Goal: Ask a question

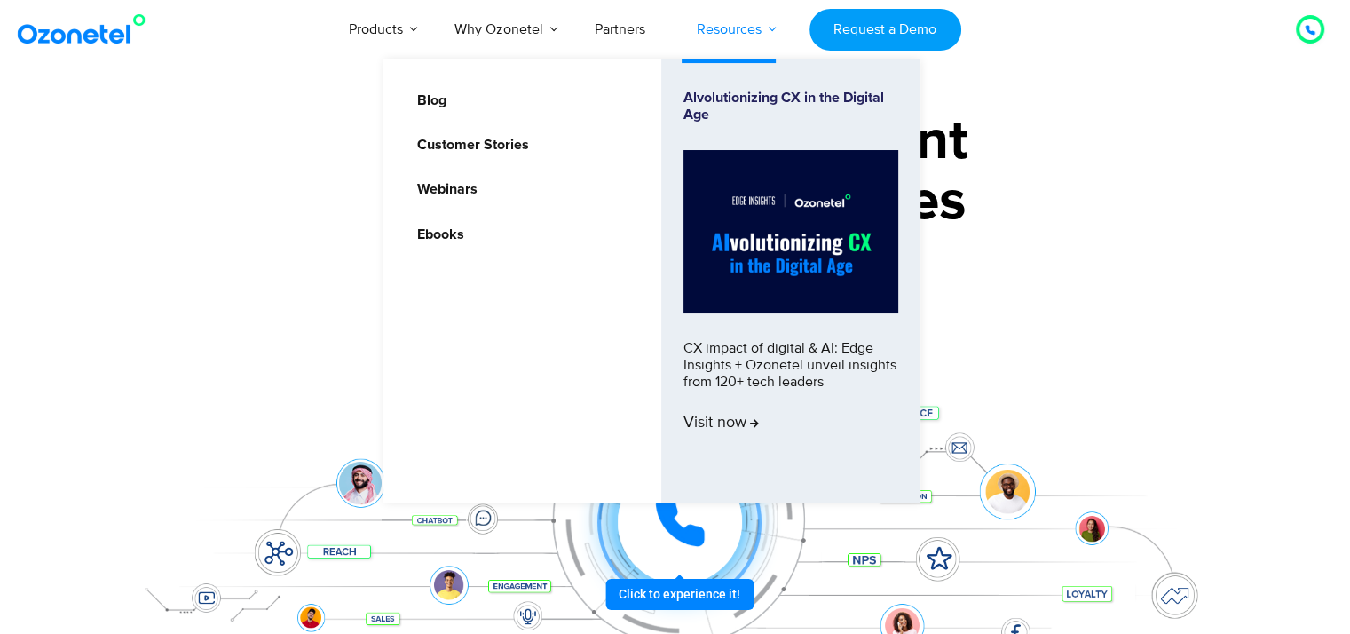
click at [703, 33] on link "Resources" at bounding box center [729, 29] width 116 height 59
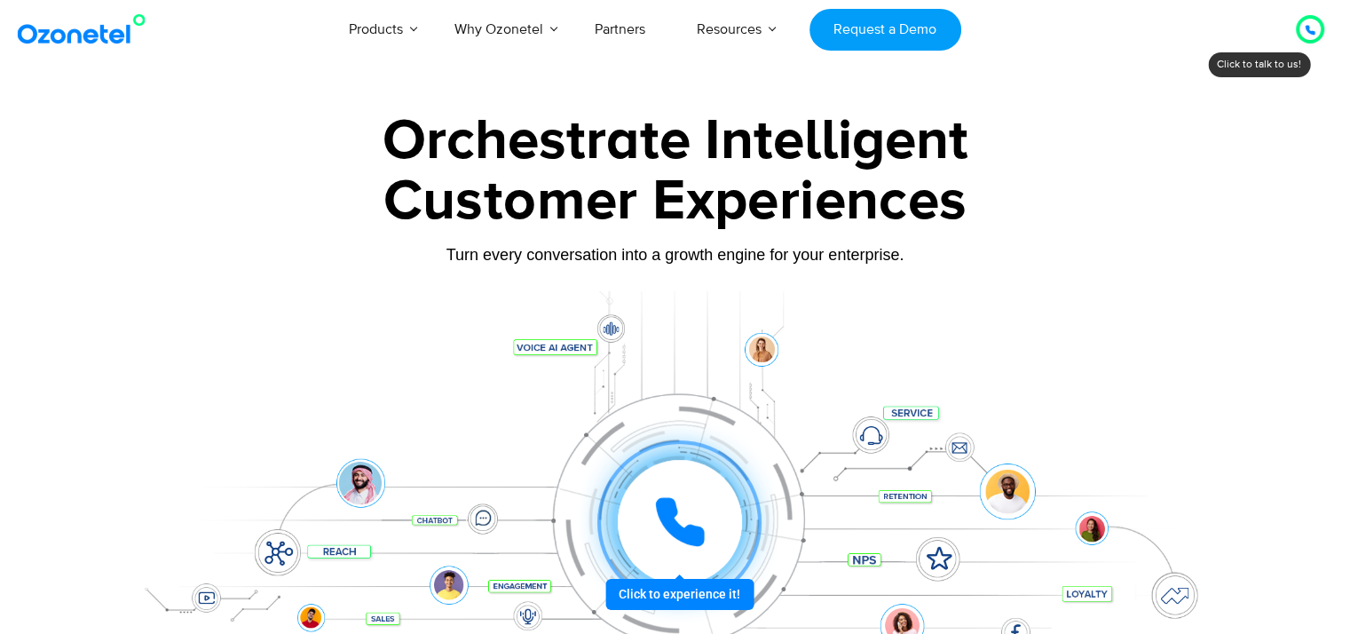
click at [1017, 186] on div "Customer Experiences" at bounding box center [675, 201] width 1109 height 85
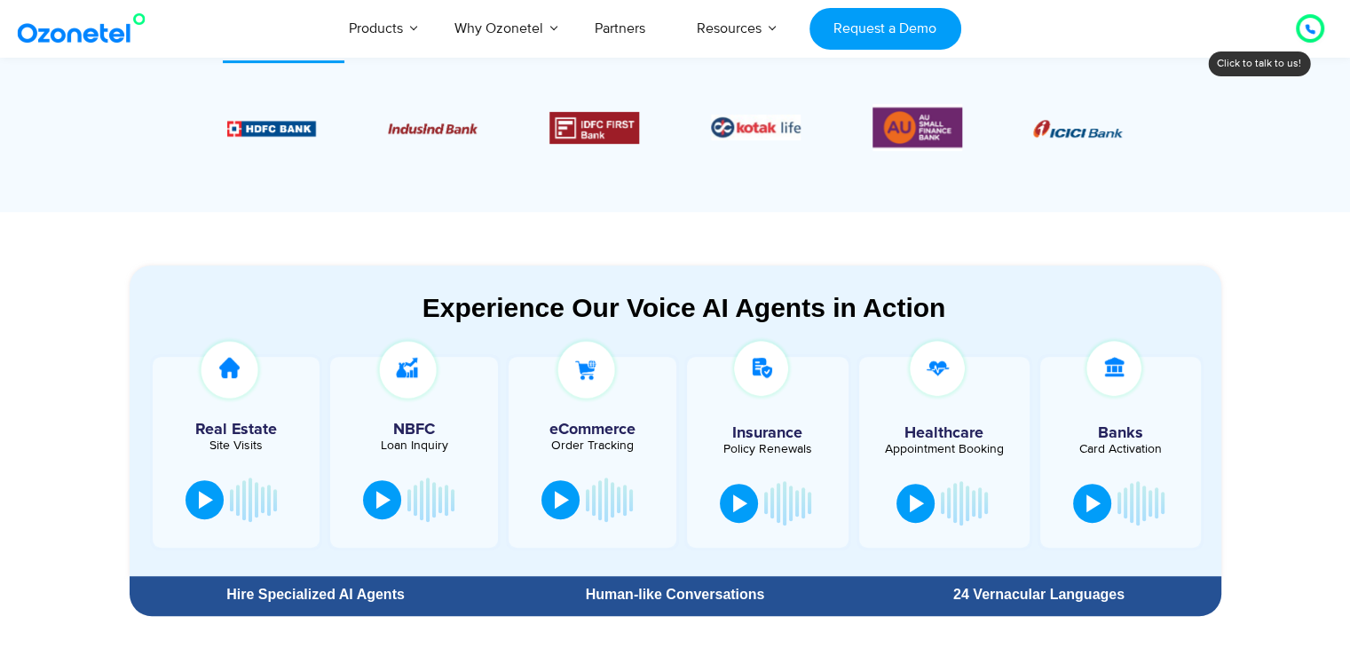
scroll to position [781, 0]
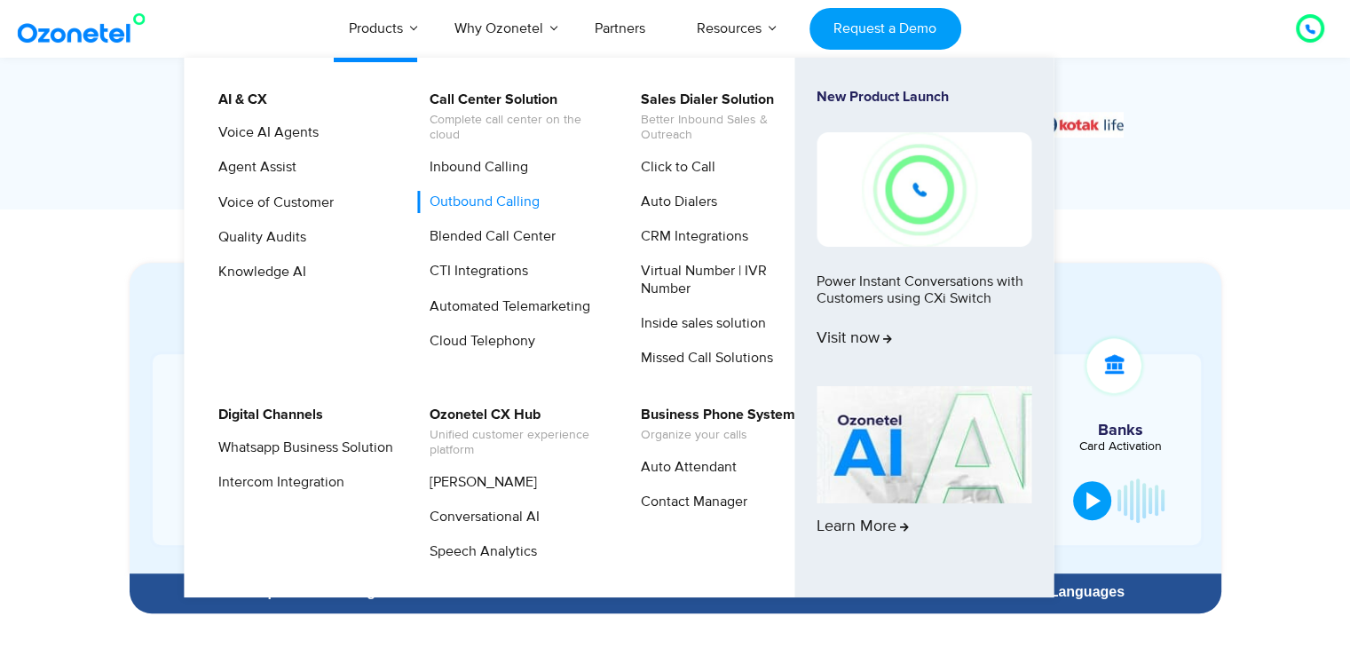
click at [469, 201] on link "Outbound Calling" at bounding box center [480, 202] width 124 height 22
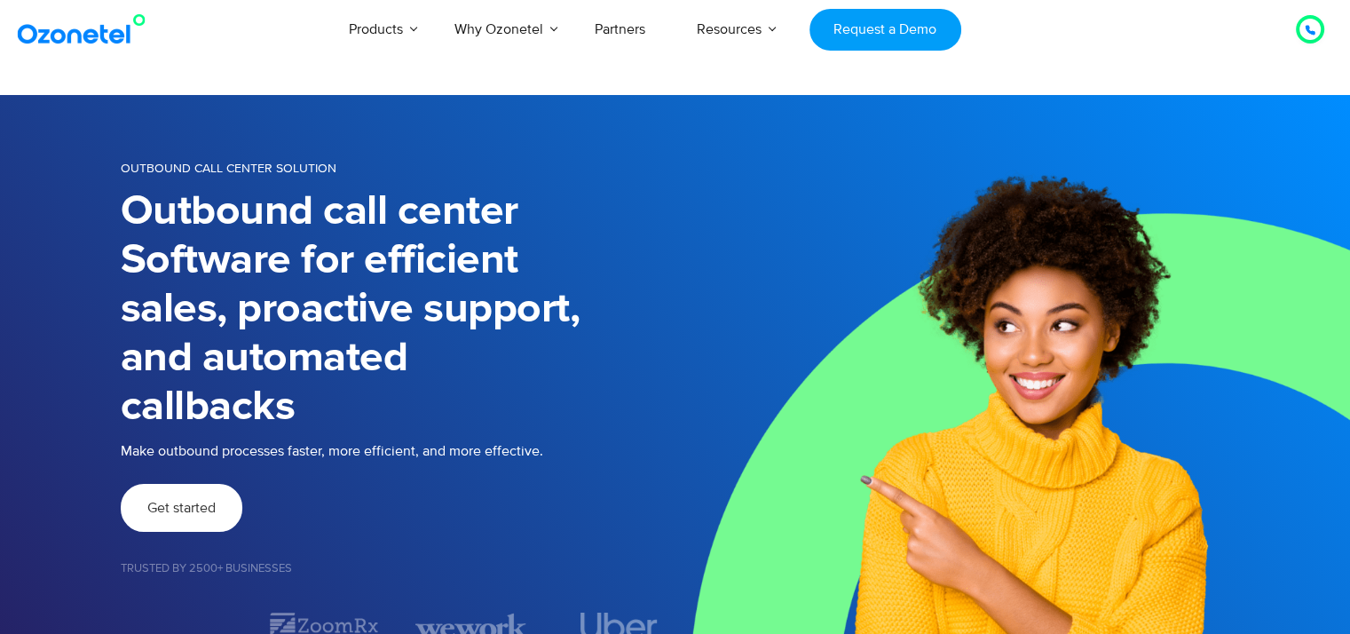
click at [185, 515] on span "Get started" at bounding box center [181, 508] width 68 height 14
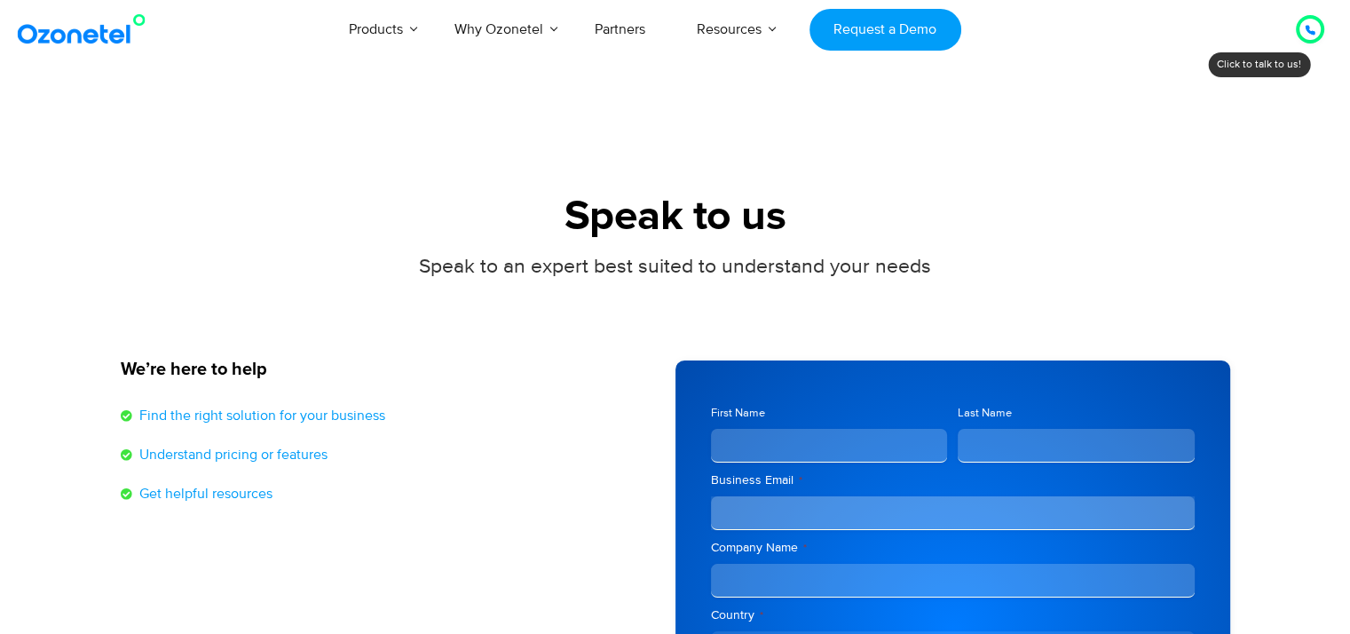
click at [487, 455] on li "Understand pricing or features" at bounding box center [389, 459] width 537 height 30
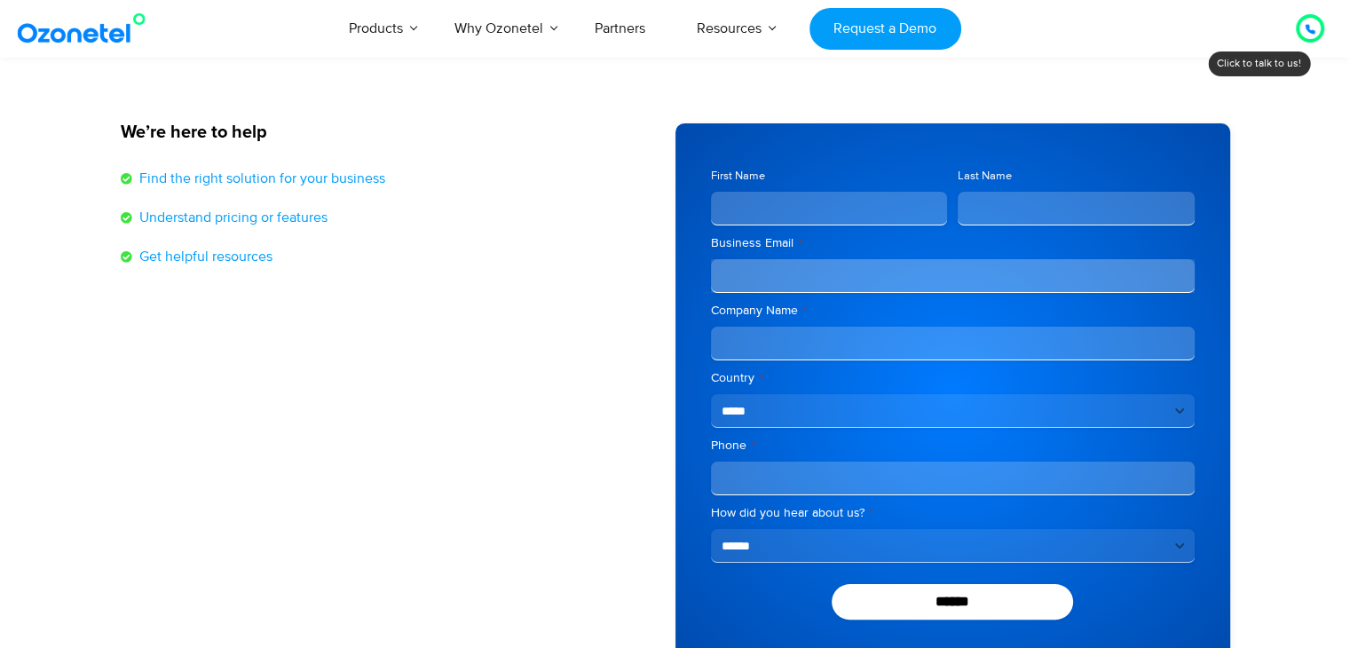
scroll to position [249, 0]
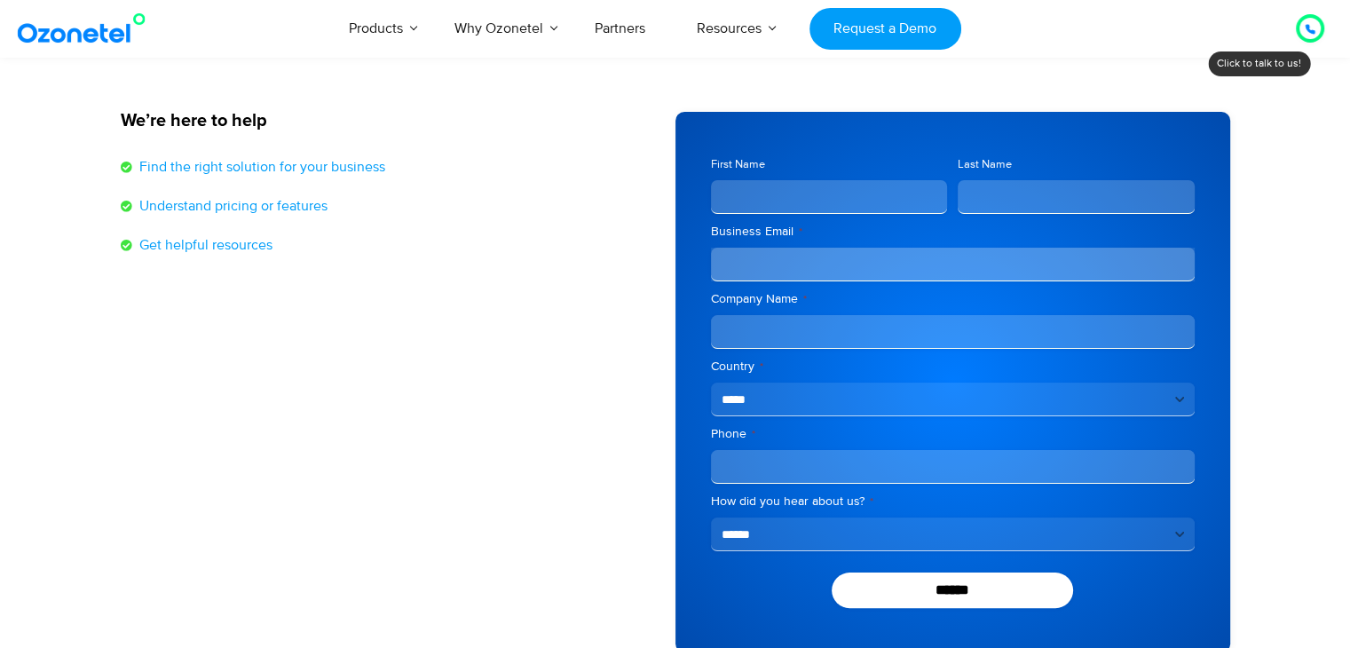
click at [806, 203] on input "First Name" at bounding box center [829, 197] width 237 height 34
click at [1309, 24] on icon at bounding box center [1310, 29] width 11 height 11
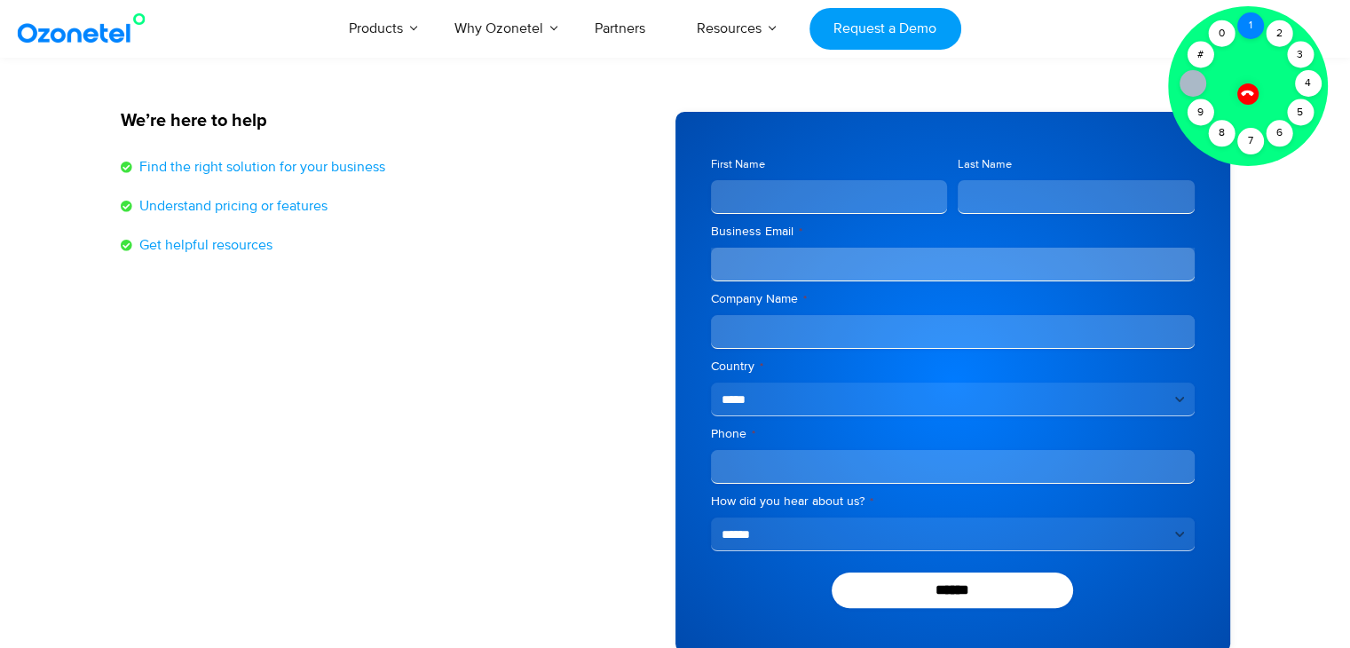
click at [1247, 26] on div "1" at bounding box center [1250, 25] width 27 height 27
